Goal: Task Accomplishment & Management: Complete application form

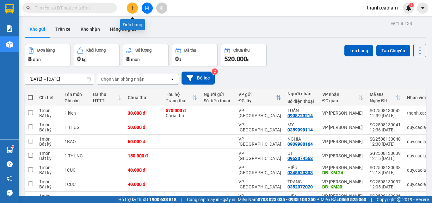
click at [134, 7] on icon "plus" at bounding box center [132, 8] width 4 height 4
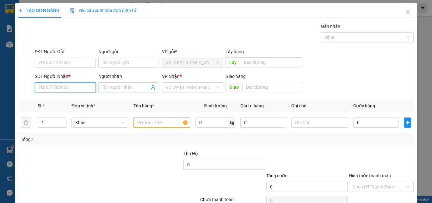
click at [58, 82] on div "SĐT Người Nhận * VD: 0377654321" at bounding box center [65, 84] width 61 height 22
type input "0773174010"
drag, startPoint x: 71, startPoint y: 99, endPoint x: 166, endPoint y: 110, distance: 95.5
click at [83, 97] on div "0773174010 - THOI" at bounding box center [64, 99] width 53 height 7
type input "THOI"
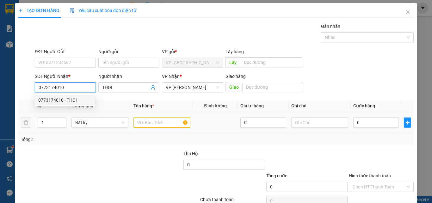
type input "0773174010"
drag, startPoint x: 173, startPoint y: 123, endPoint x: 168, endPoint y: 120, distance: 5.3
click at [168, 120] on input "text" at bounding box center [162, 122] width 57 height 10
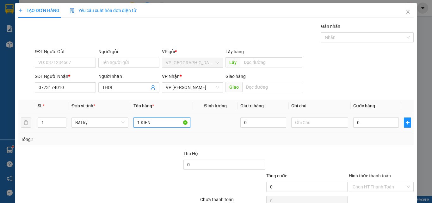
type input "1 KIEN"
type input "3-"
type input "0"
type input "3"
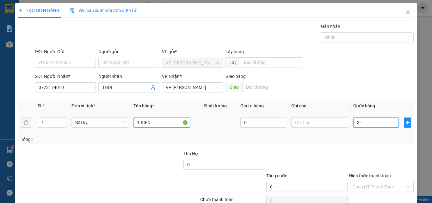
type input "3"
type input "30"
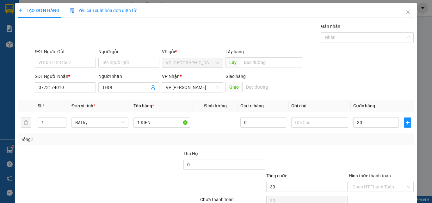
click at [367, 158] on div at bounding box center [381, 161] width 66 height 22
type input "30.000"
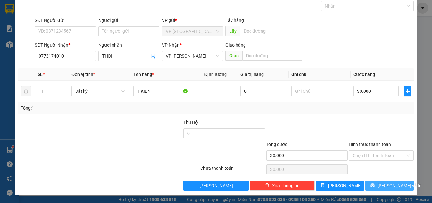
click at [386, 180] on button "[PERSON_NAME] và In" at bounding box center [389, 185] width 48 height 10
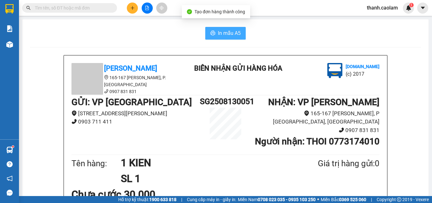
click at [224, 34] on span "In mẫu A5" at bounding box center [229, 33] width 23 height 8
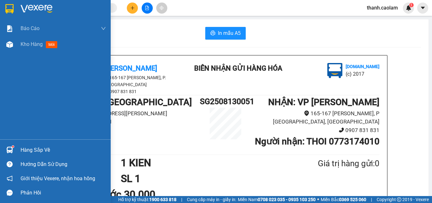
click at [8, 10] on img at bounding box center [9, 8] width 8 height 9
